Goal: Information Seeking & Learning: Learn about a topic

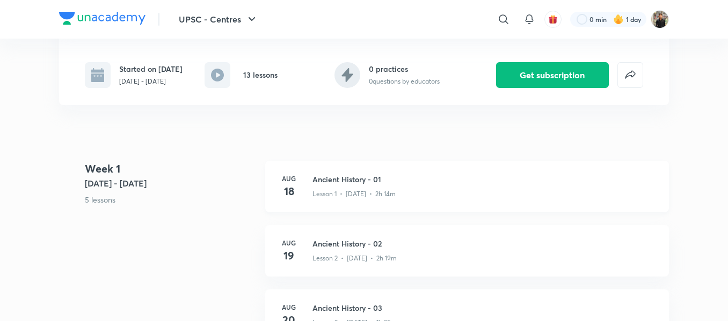
scroll to position [195, 0]
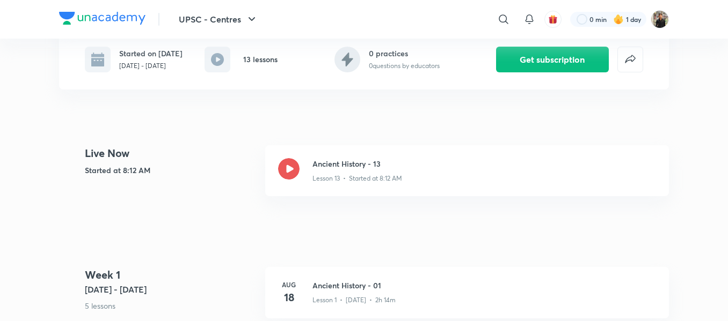
scroll to position [223, 0]
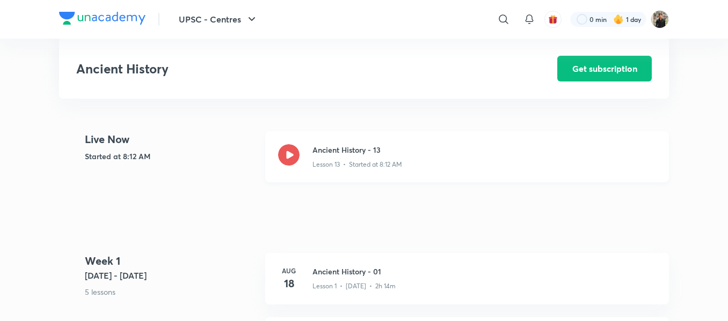
click at [294, 159] on icon at bounding box center [288, 154] width 21 height 21
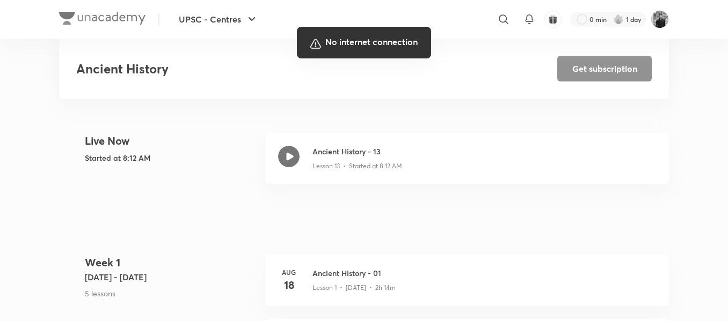
scroll to position [223, 0]
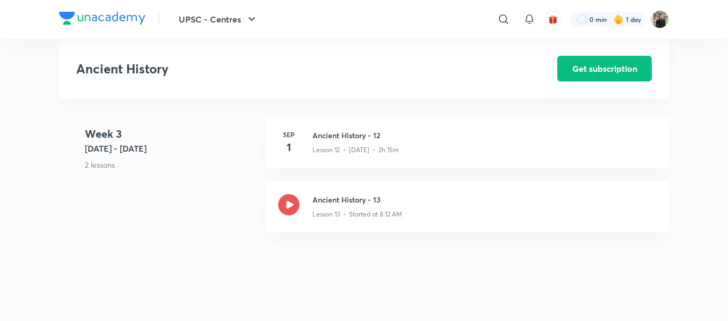
scroll to position [1181, 0]
click at [330, 141] on h3 "Ancient History - 12" at bounding box center [483, 137] width 343 height 11
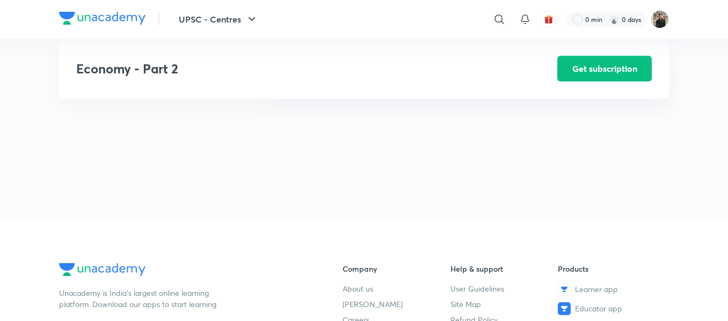
scroll to position [564, 0]
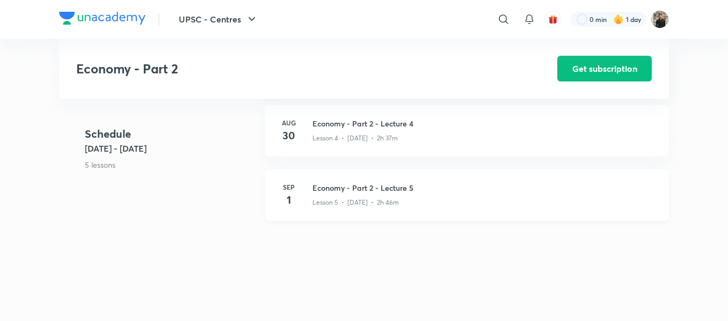
click at [321, 192] on h3 "Economy - Part 2 - Lecture 5" at bounding box center [483, 187] width 343 height 11
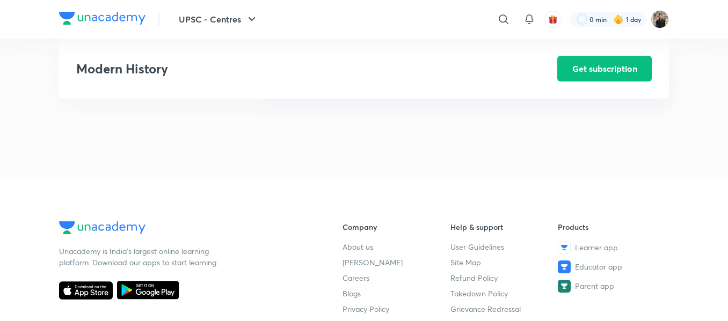
scroll to position [1319, 0]
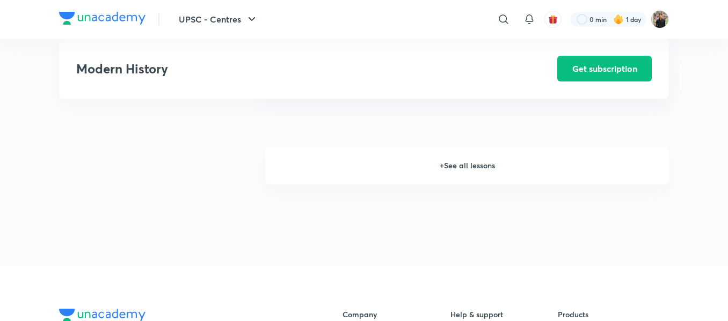
click at [451, 165] on h6 "+ See all lessons" at bounding box center [466, 166] width 403 height 38
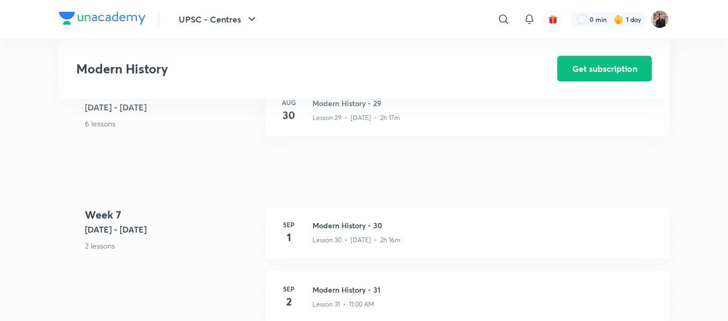
scroll to position [2483, 0]
click at [351, 224] on h3 "Modern History - 30" at bounding box center [483, 226] width 343 height 11
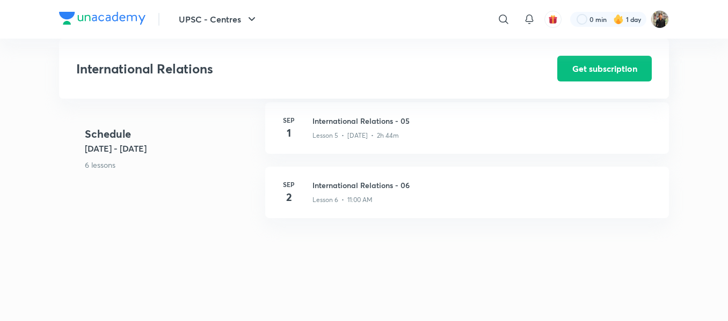
scroll to position [509, 0]
click at [318, 126] on h3 "International Relations - 05" at bounding box center [483, 121] width 343 height 11
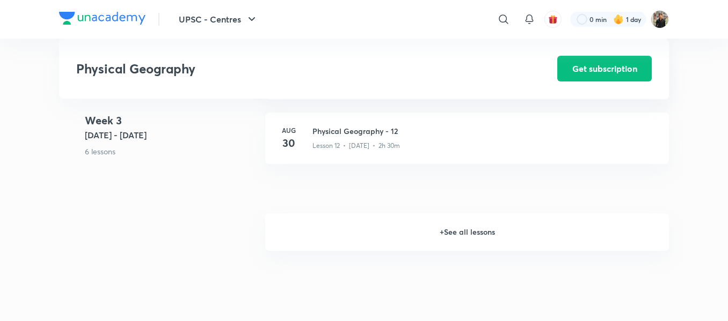
scroll to position [1189, 0]
click at [469, 238] on h6 "+ See all lessons" at bounding box center [466, 231] width 403 height 38
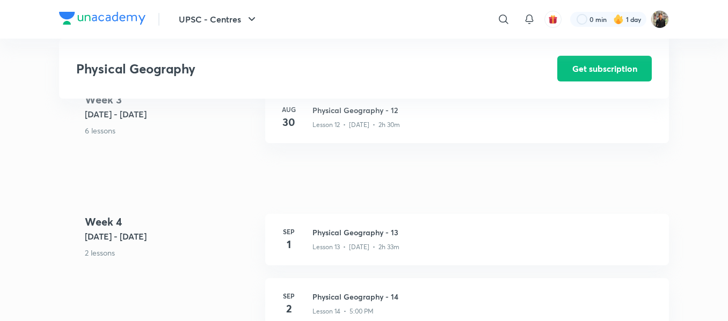
scroll to position [1211, 0]
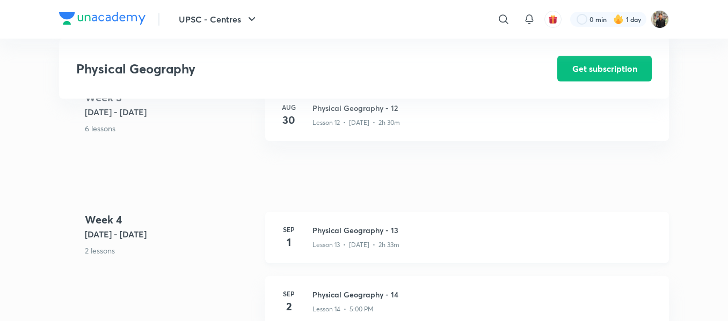
click at [372, 232] on div "Sep 1 Physical Geography - 13 Lesson 13 • Sep 1 • 2h 33m" at bounding box center [466, 238] width 403 height 52
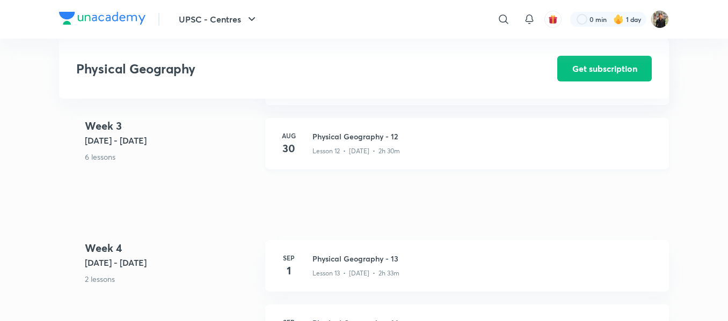
scroll to position [1182, 0]
click at [357, 139] on h3 "Physical Geography - 12" at bounding box center [483, 136] width 343 height 11
click at [348, 143] on h3 "Physical Geography - 12" at bounding box center [483, 136] width 343 height 11
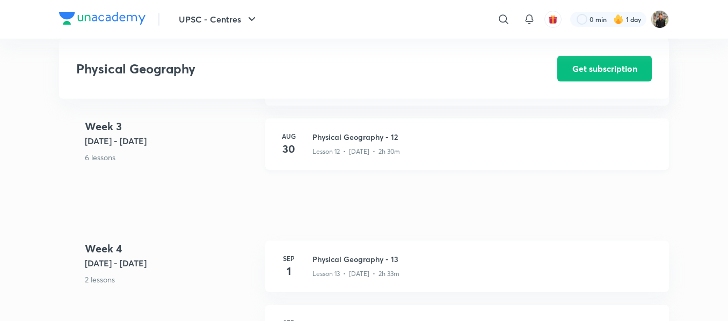
click at [348, 143] on h3 "Physical Geography - 12" at bounding box center [483, 136] width 343 height 11
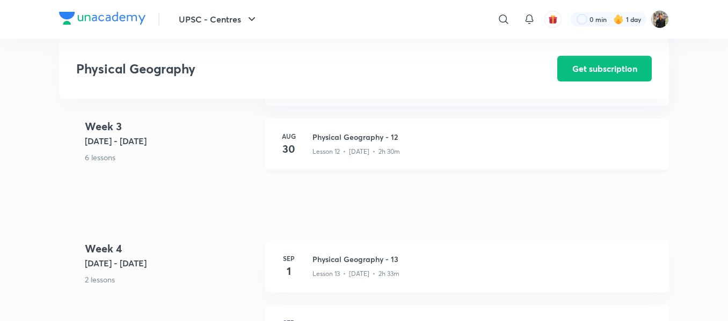
click at [348, 143] on h3 "Physical Geography - 12" at bounding box center [483, 136] width 343 height 11
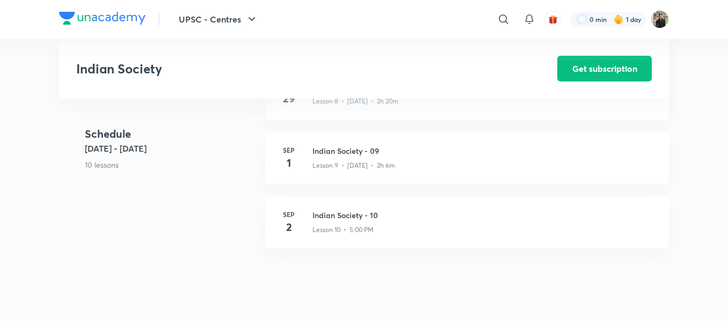
scroll to position [736, 0]
click at [342, 157] on h3 "Indian Society - 09" at bounding box center [483, 151] width 343 height 11
click at [339, 154] on h3 "Indian Society - 09" at bounding box center [483, 151] width 343 height 11
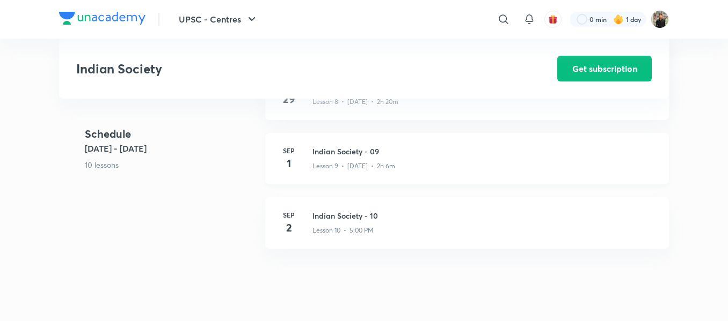
click at [339, 154] on h3 "Indian Society - 09" at bounding box center [483, 151] width 343 height 11
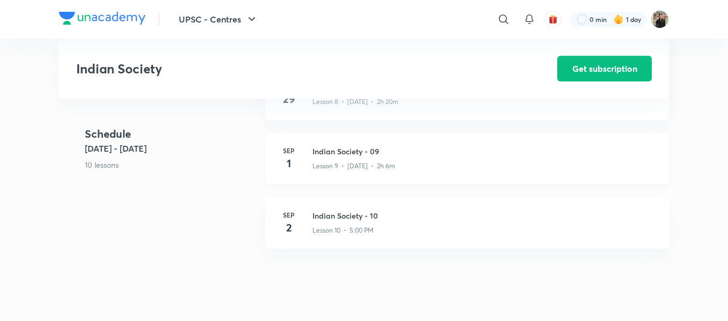
click at [339, 154] on h3 "Indian Society - 09" at bounding box center [483, 151] width 343 height 11
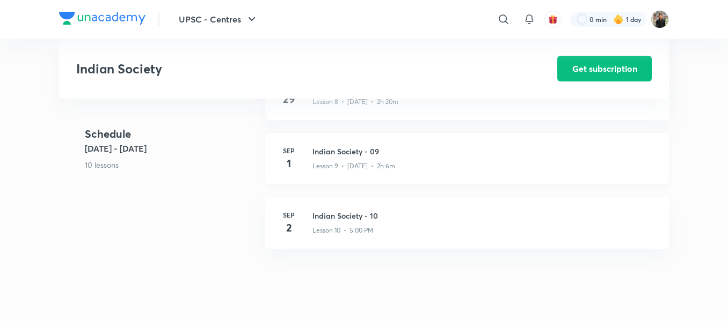
click at [339, 154] on h3 "Indian Society - 09" at bounding box center [483, 151] width 343 height 11
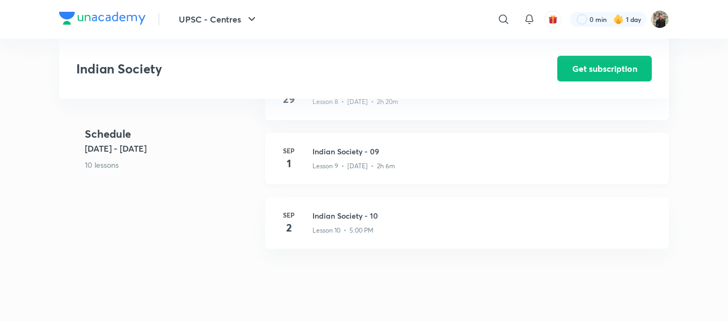
click at [339, 154] on h3 "Indian Society - 09" at bounding box center [483, 151] width 343 height 11
click at [327, 157] on h3 "Indian Society - 09" at bounding box center [483, 151] width 343 height 11
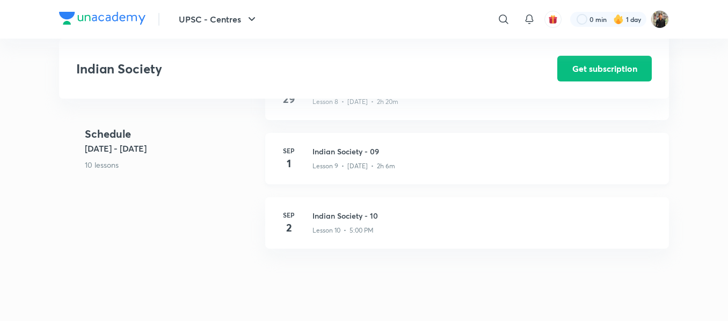
click at [327, 157] on h3 "Indian Society - 09" at bounding box center [483, 151] width 343 height 11
click at [341, 157] on h3 "Indian Society - 09" at bounding box center [483, 151] width 343 height 11
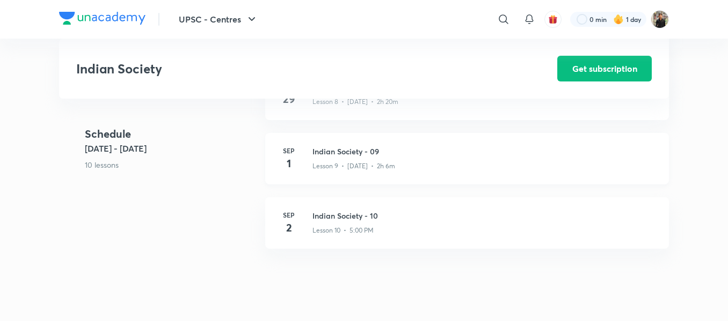
click at [341, 157] on h3 "Indian Society - 09" at bounding box center [483, 151] width 343 height 11
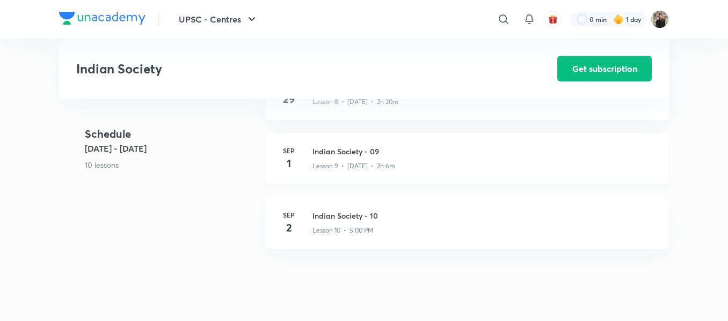
click at [341, 156] on h3 "Indian Society - 09" at bounding box center [483, 151] width 343 height 11
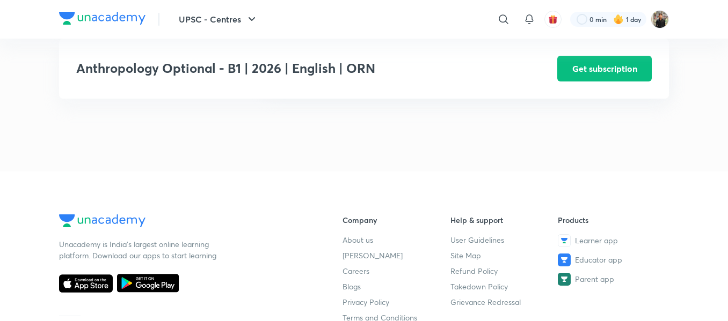
scroll to position [929, 0]
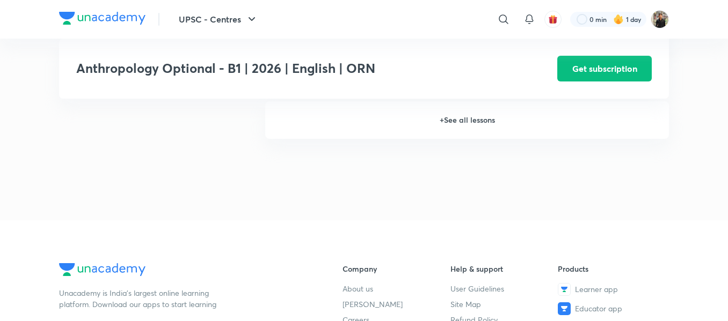
click at [460, 120] on h6 "+ See all lessons" at bounding box center [466, 120] width 403 height 38
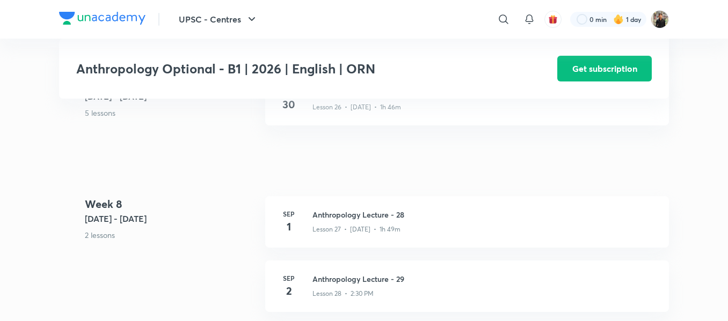
scroll to position [2376, 0]
click at [366, 211] on h3 "Anthropology Lecture - 28" at bounding box center [483, 214] width 343 height 11
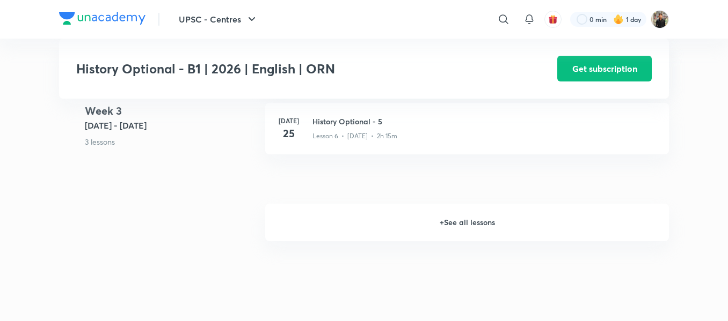
scroll to position [828, 0]
click at [460, 217] on h6 "+ See all lessons" at bounding box center [466, 221] width 403 height 38
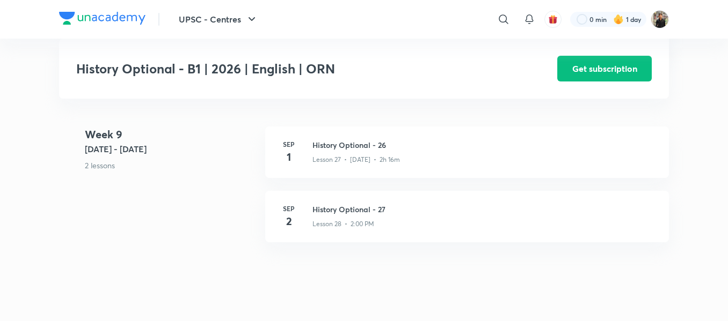
scroll to position [2502, 0]
click at [361, 148] on h3 "History Optional - 26" at bounding box center [483, 145] width 343 height 11
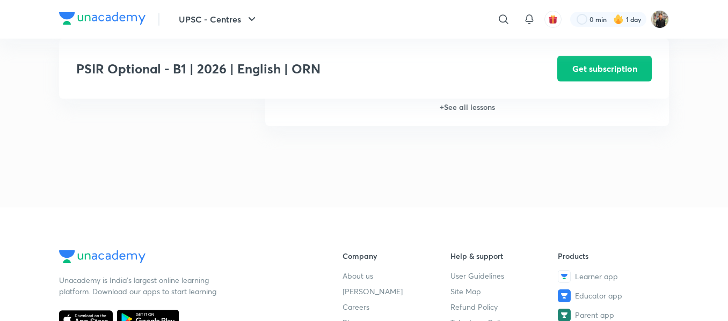
scroll to position [912, 0]
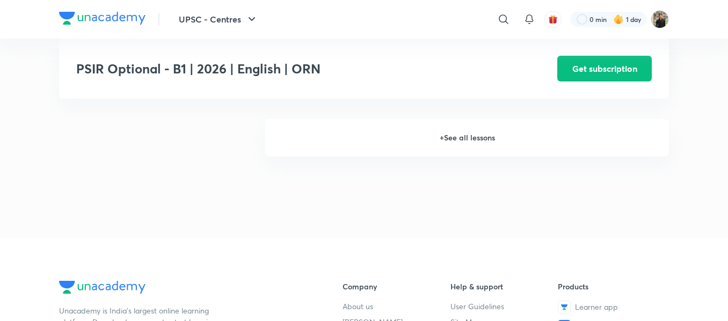
click at [452, 148] on h6 "+ See all lessons" at bounding box center [466, 138] width 403 height 38
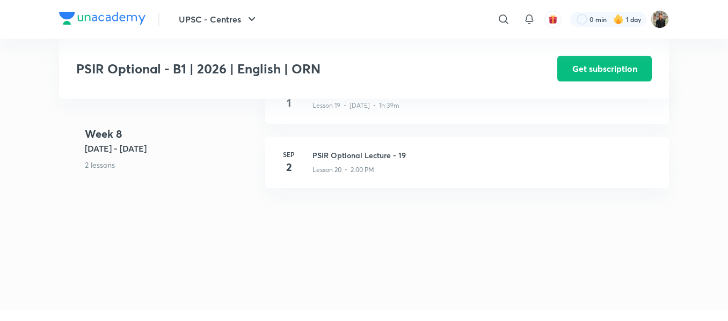
scroll to position [1953, 0]
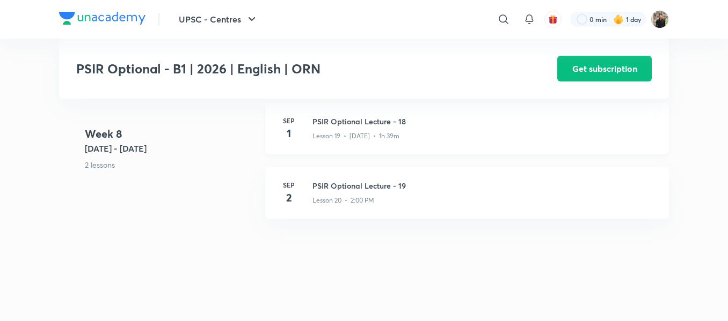
click at [372, 127] on h3 "PSIR Optional Lecture - 18" at bounding box center [483, 121] width 343 height 11
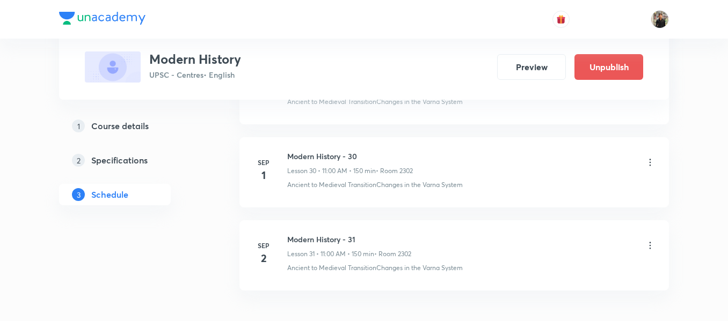
scroll to position [3046, 0]
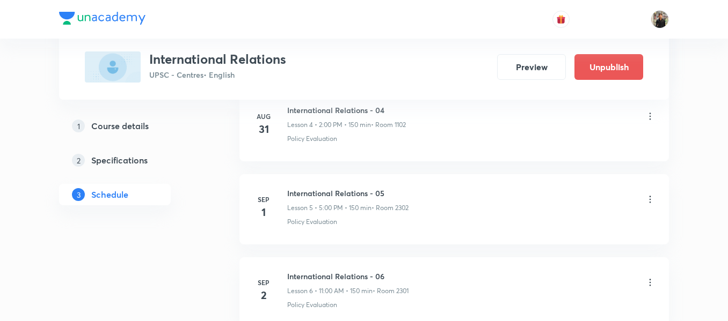
scroll to position [1038, 0]
